Goal: Obtain resource: Download file/media

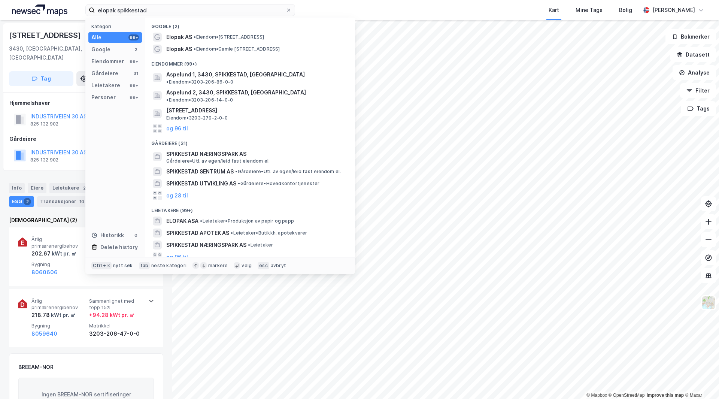
click at [155, 13] on input "elopak spikkestad" at bounding box center [190, 9] width 191 height 11
type input "s"
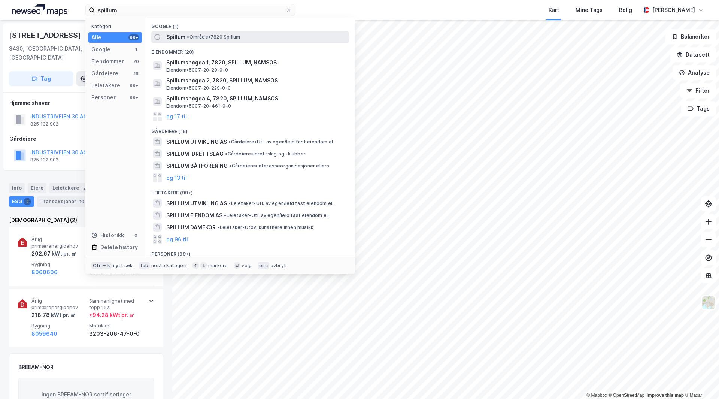
type input "spillum"
click at [202, 41] on div "Spillum • Område • 7820 Spillum" at bounding box center [256, 37] width 181 height 9
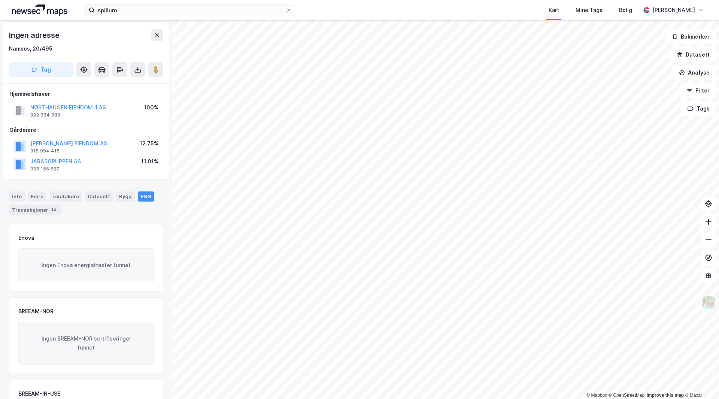
click at [25, 195] on div "Info [PERSON_NAME] Datasett Bygg ESG Transaksjoner 14" at bounding box center [86, 202] width 154 height 23
click at [10, 196] on div "Info" at bounding box center [17, 196] width 16 height 10
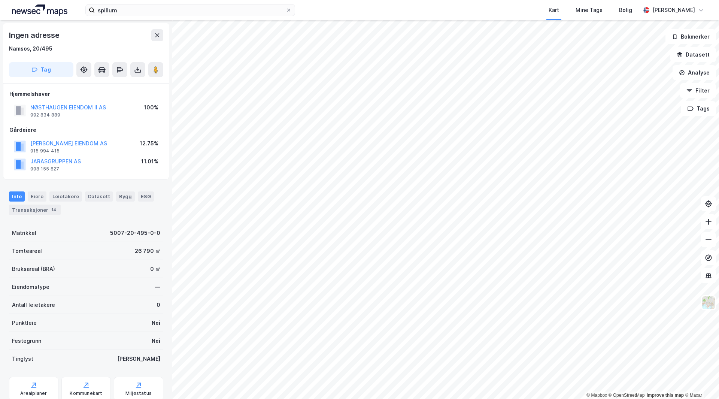
drag, startPoint x: 82, startPoint y: 272, endPoint x: 128, endPoint y: 269, distance: 45.7
click at [73, 277] on div "Bruksareal (BRA) 0 ㎡" at bounding box center [86, 269] width 154 height 18
drag, startPoint x: 137, startPoint y: 73, endPoint x: 149, endPoint y: 155, distance: 82.9
click at [137, 73] on button at bounding box center [137, 69] width 15 height 15
click at [102, 86] on div "Last ned grunnbok" at bounding box center [100, 85] width 43 height 6
